Goal: Navigation & Orientation: Find specific page/section

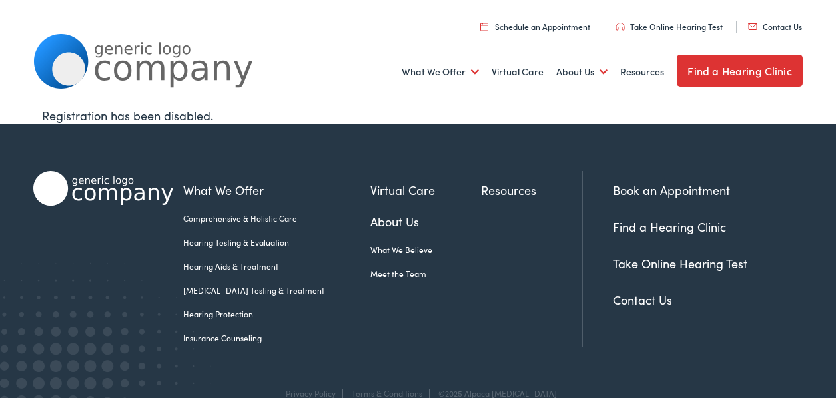
scroll to position [27, 0]
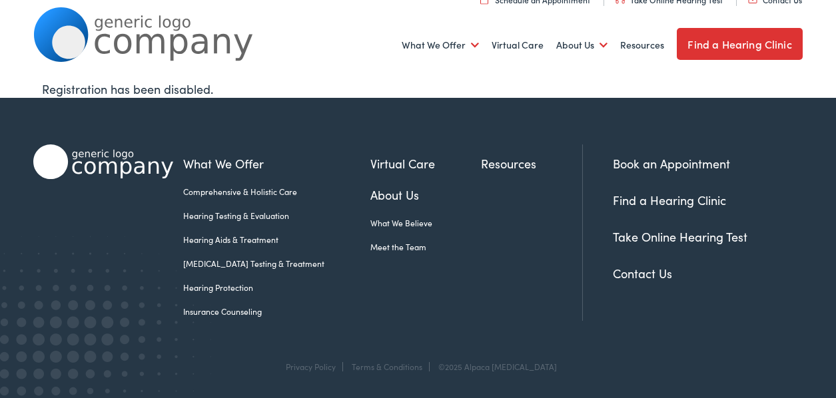
click at [372, 249] on link "Meet the Team" at bounding box center [425, 247] width 111 height 12
